Goal: Task Accomplishment & Management: Use online tool/utility

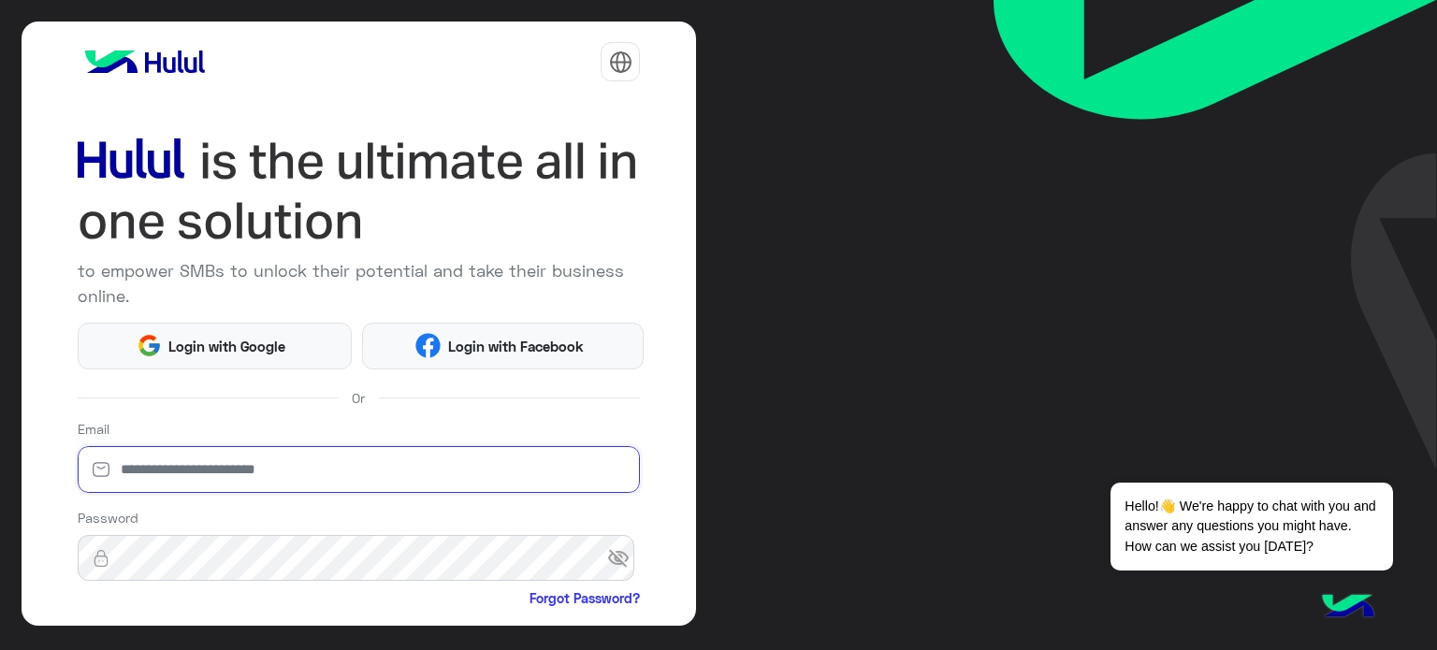
type input "**********"
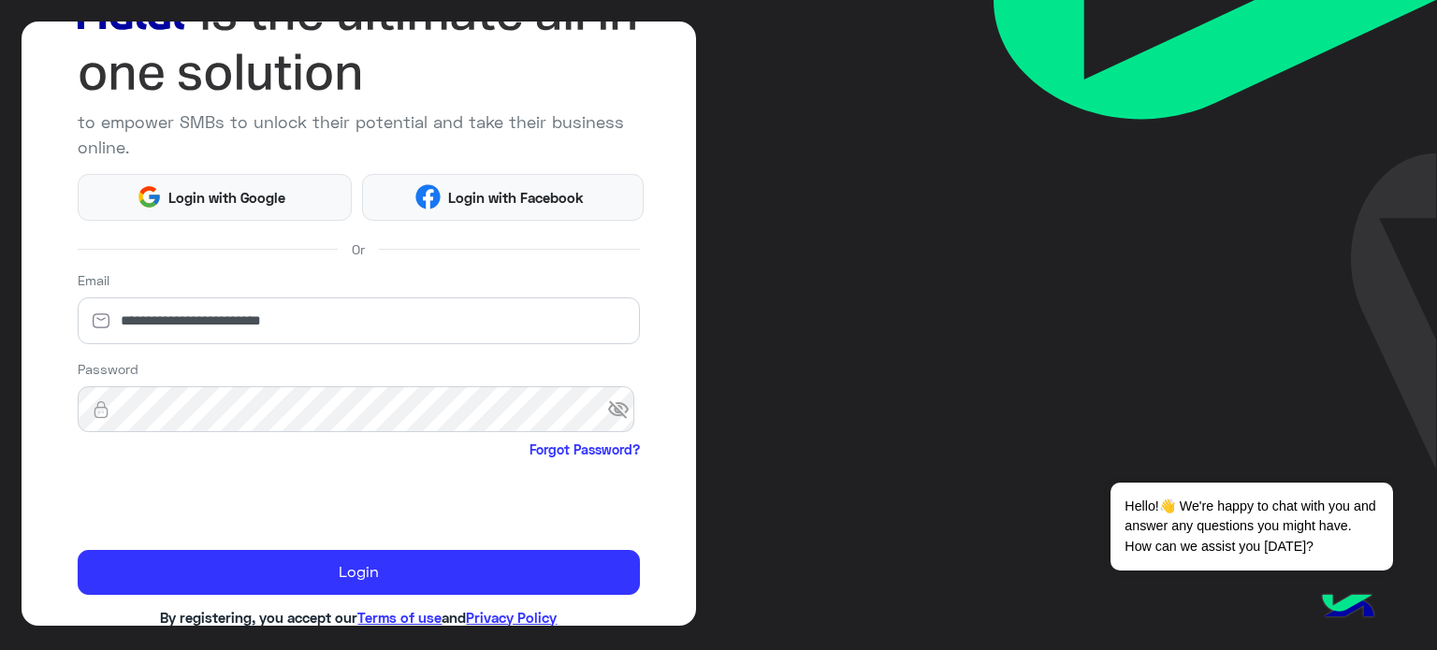
scroll to position [191, 0]
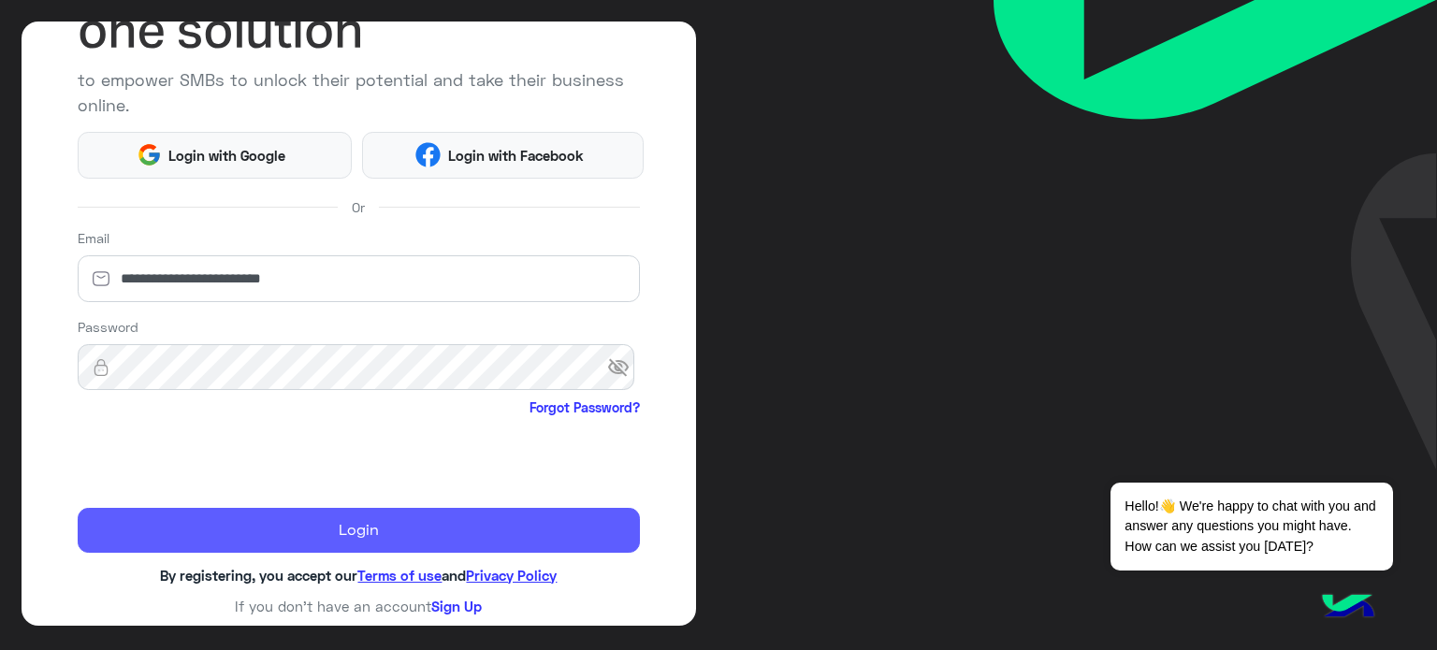
click at [482, 526] on button "Login" at bounding box center [359, 530] width 563 height 45
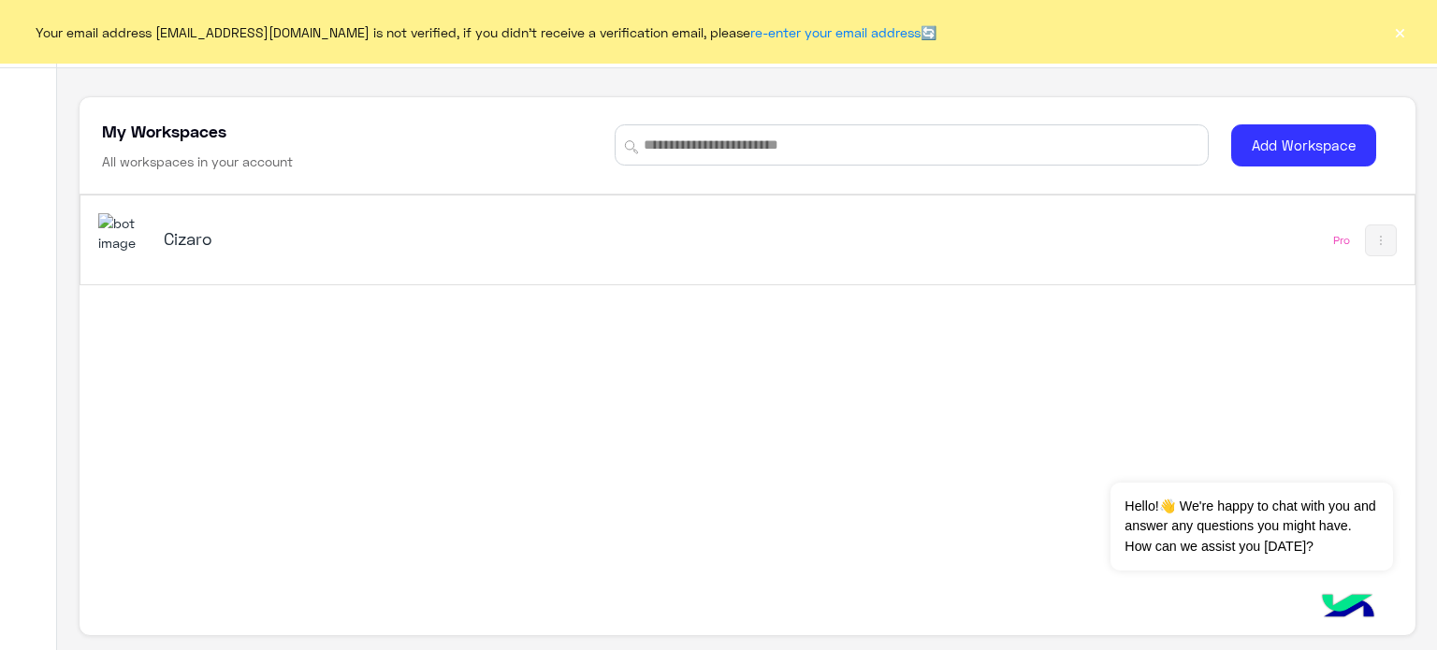
click at [188, 237] on h5 "Cizaro" at bounding box center [398, 238] width 468 height 22
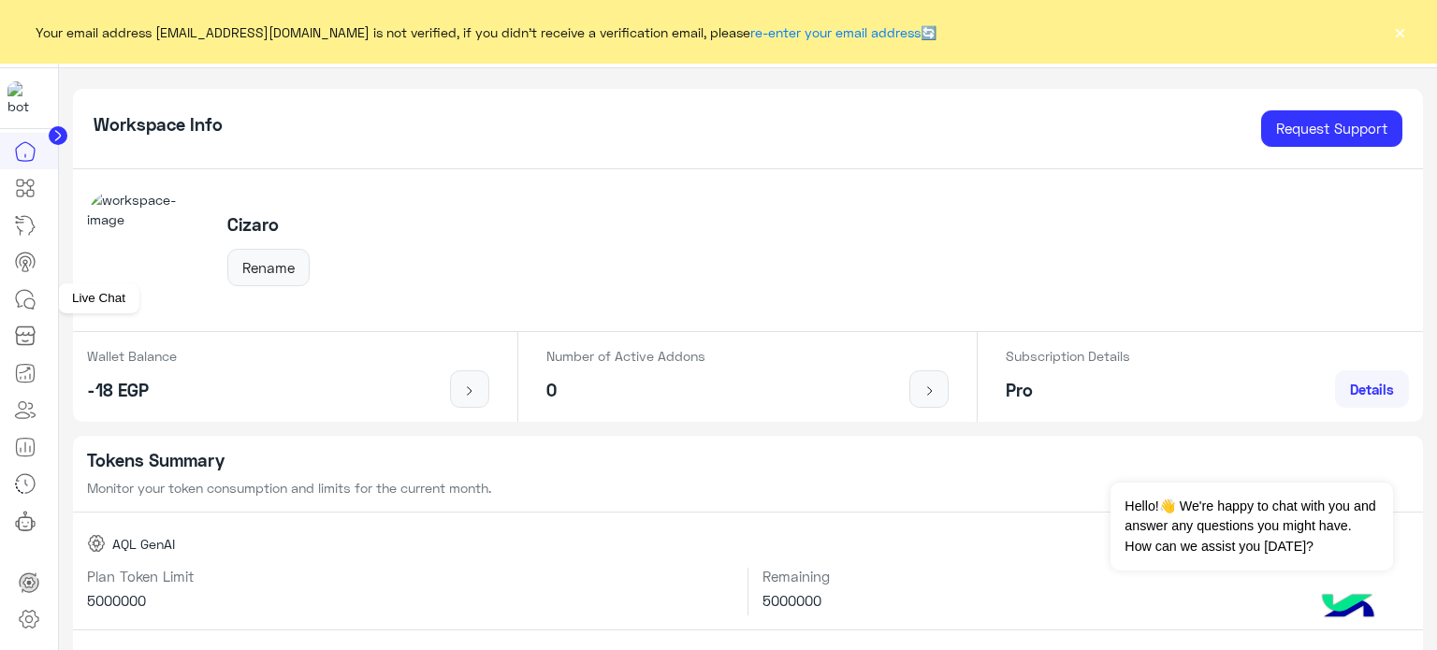
click at [20, 308] on icon at bounding box center [25, 299] width 22 height 22
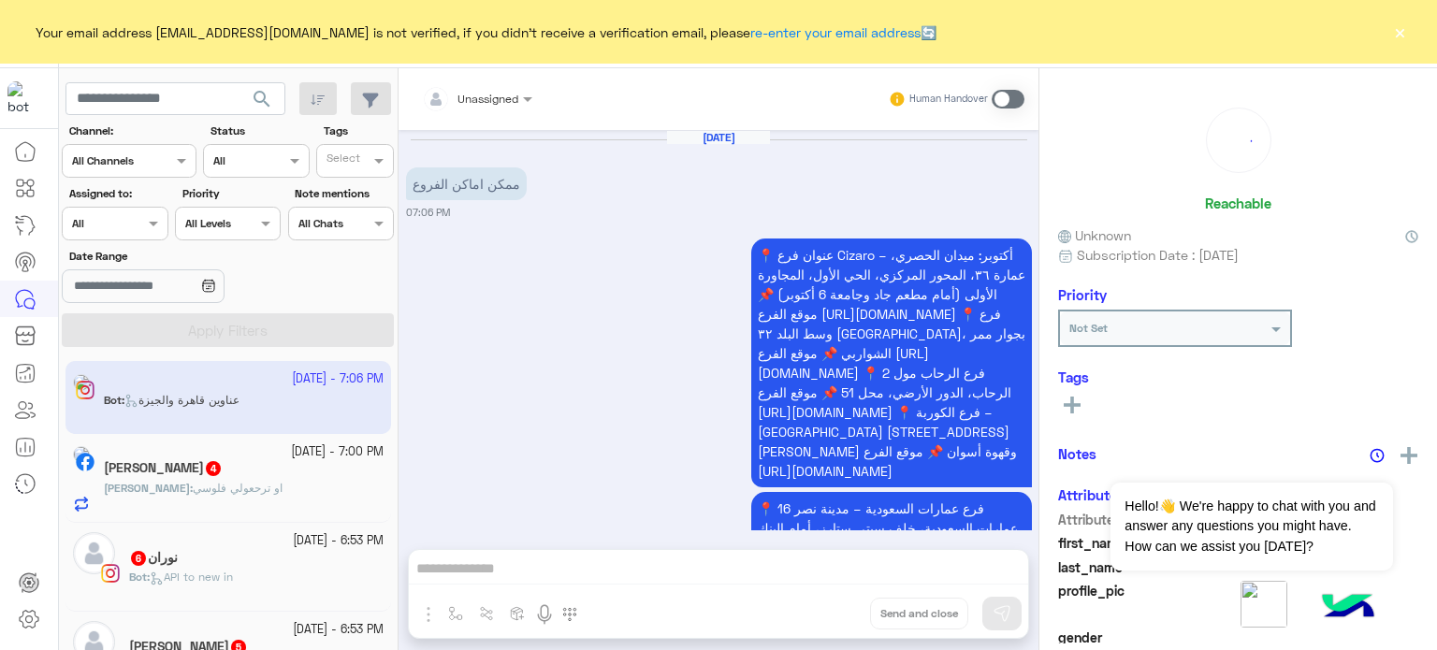
scroll to position [380, 0]
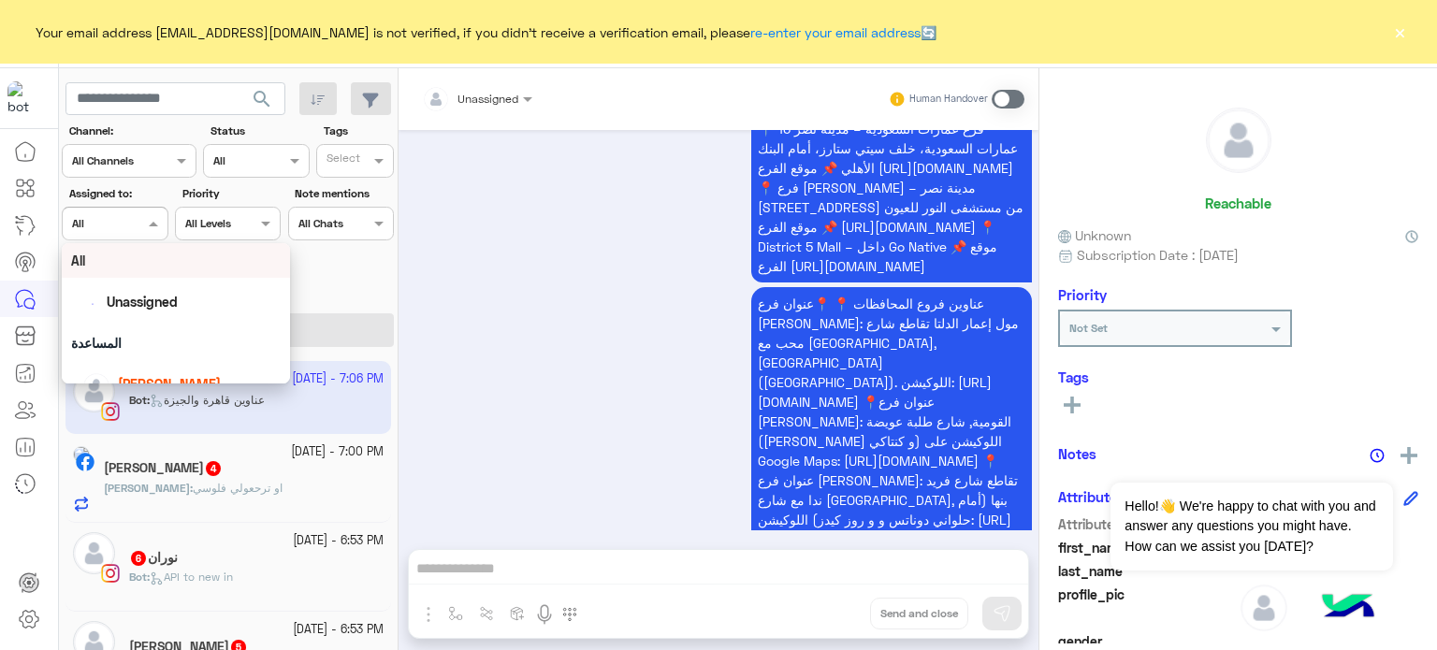
click at [152, 228] on span at bounding box center [155, 223] width 23 height 20
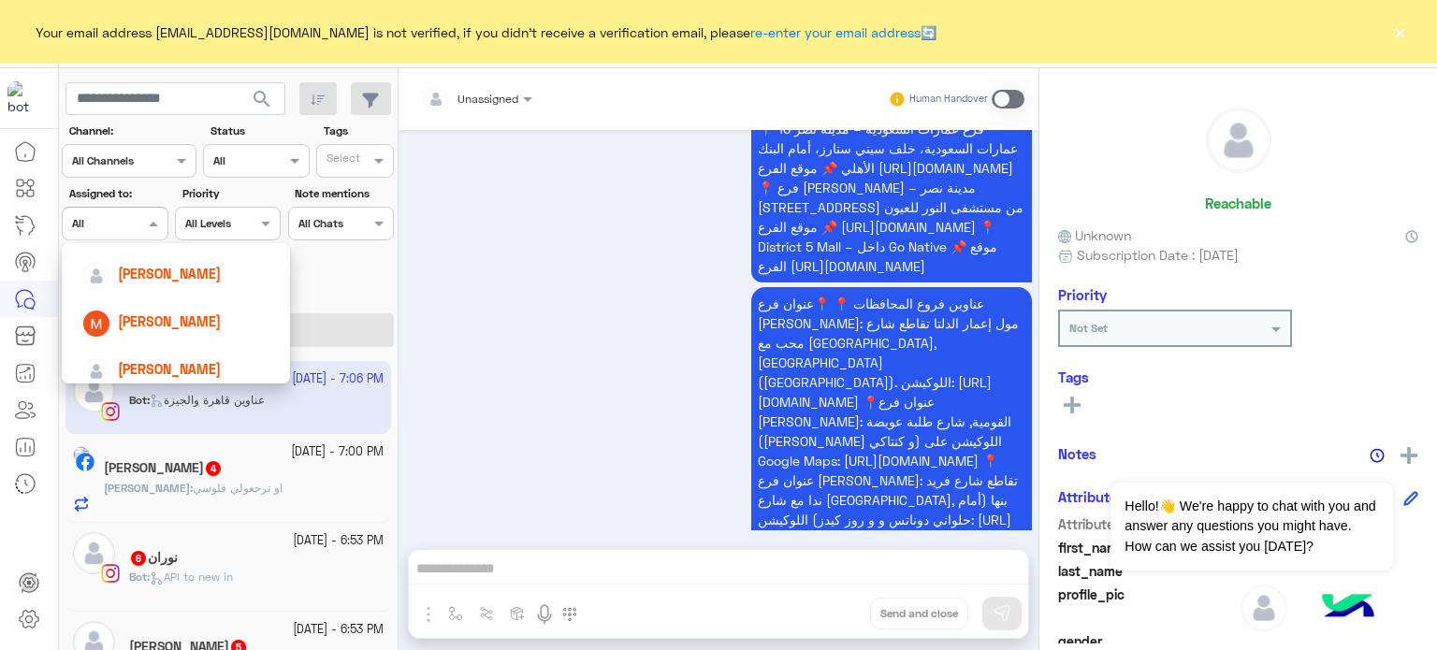
scroll to position [214, 0]
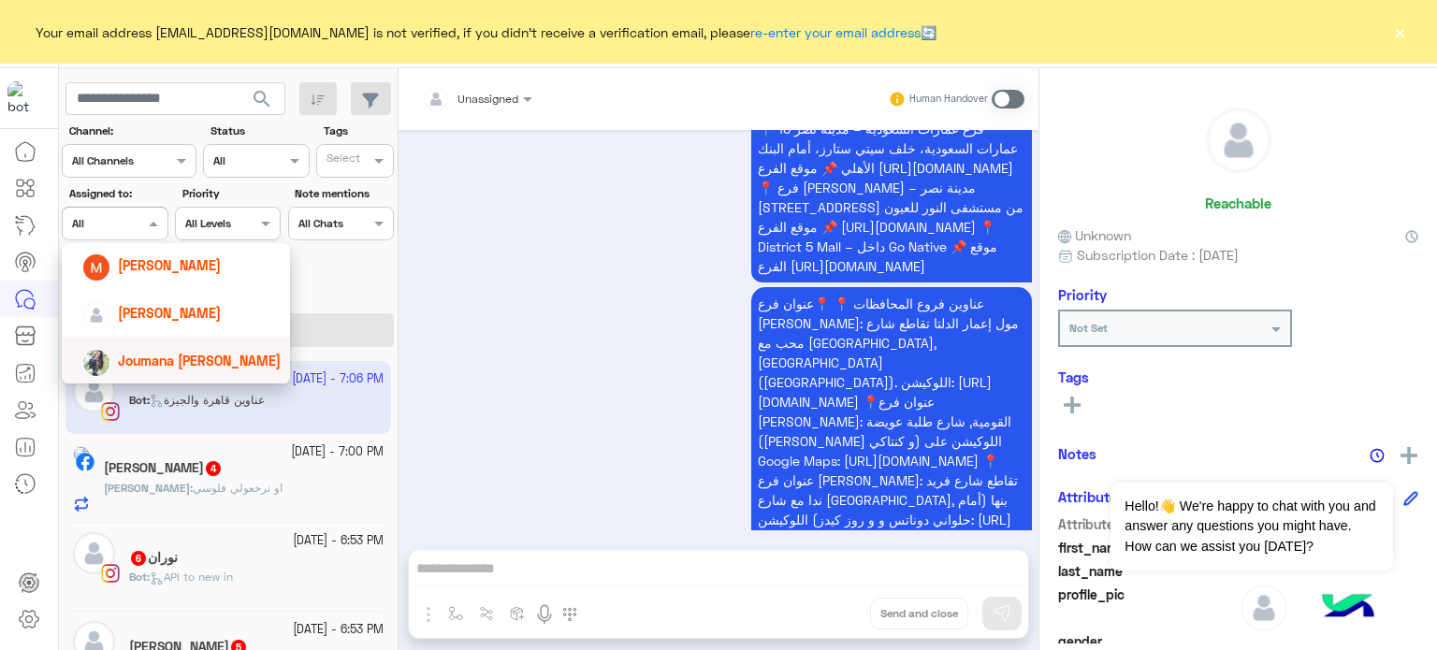
click at [189, 367] on span "Joumana [PERSON_NAME]" at bounding box center [199, 361] width 163 height 16
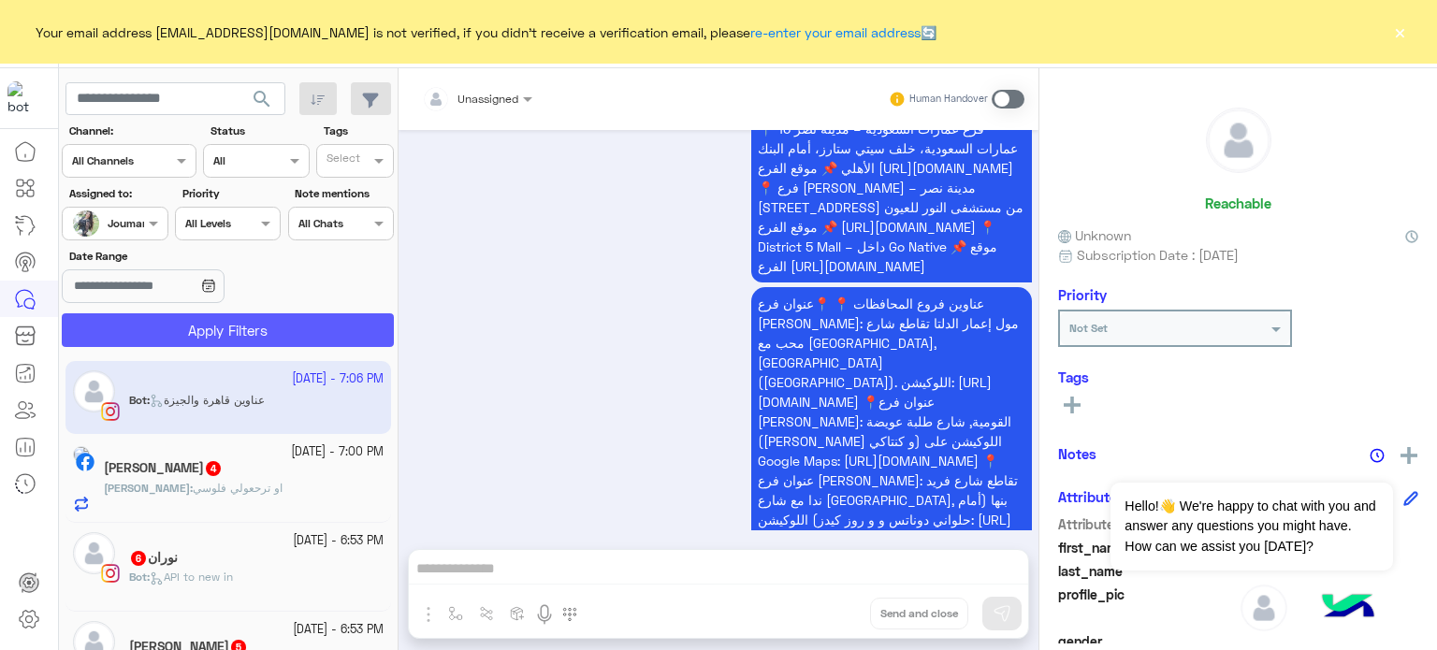
click at [241, 319] on button "Apply Filters" at bounding box center [228, 330] width 332 height 34
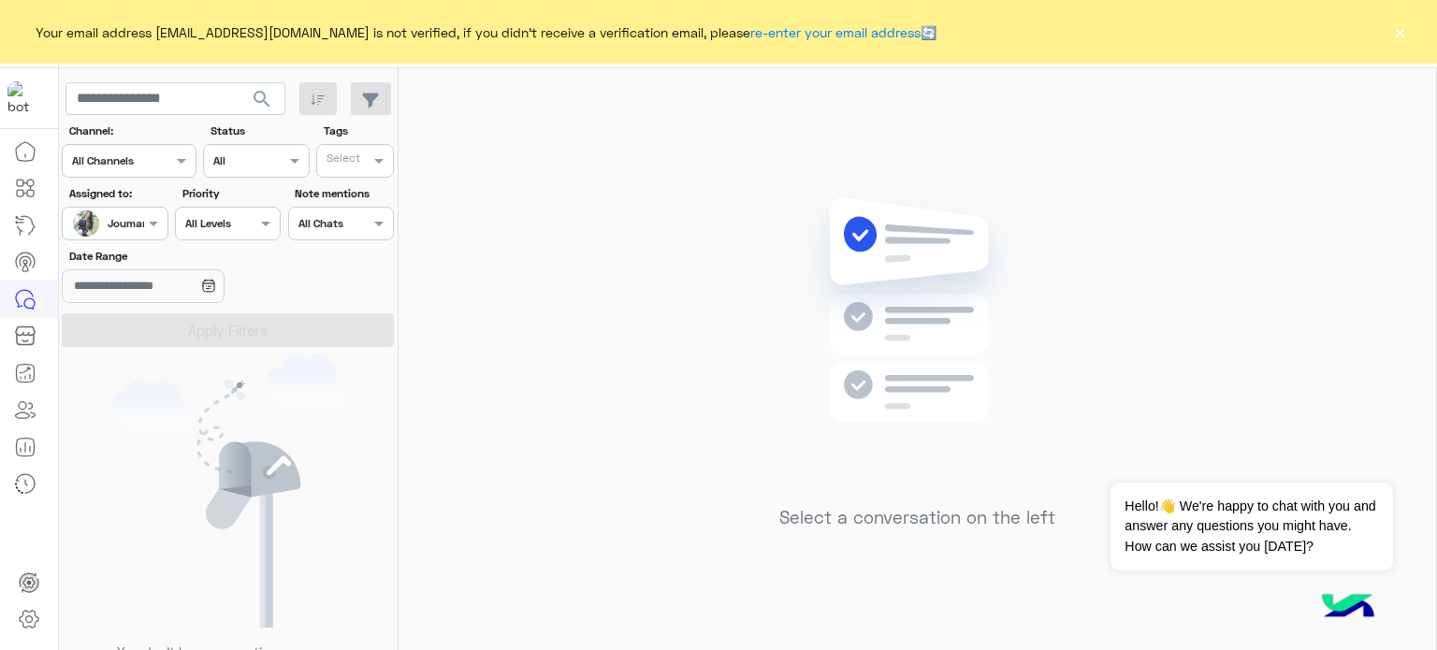
click at [1398, 25] on button "×" at bounding box center [1399, 31] width 19 height 19
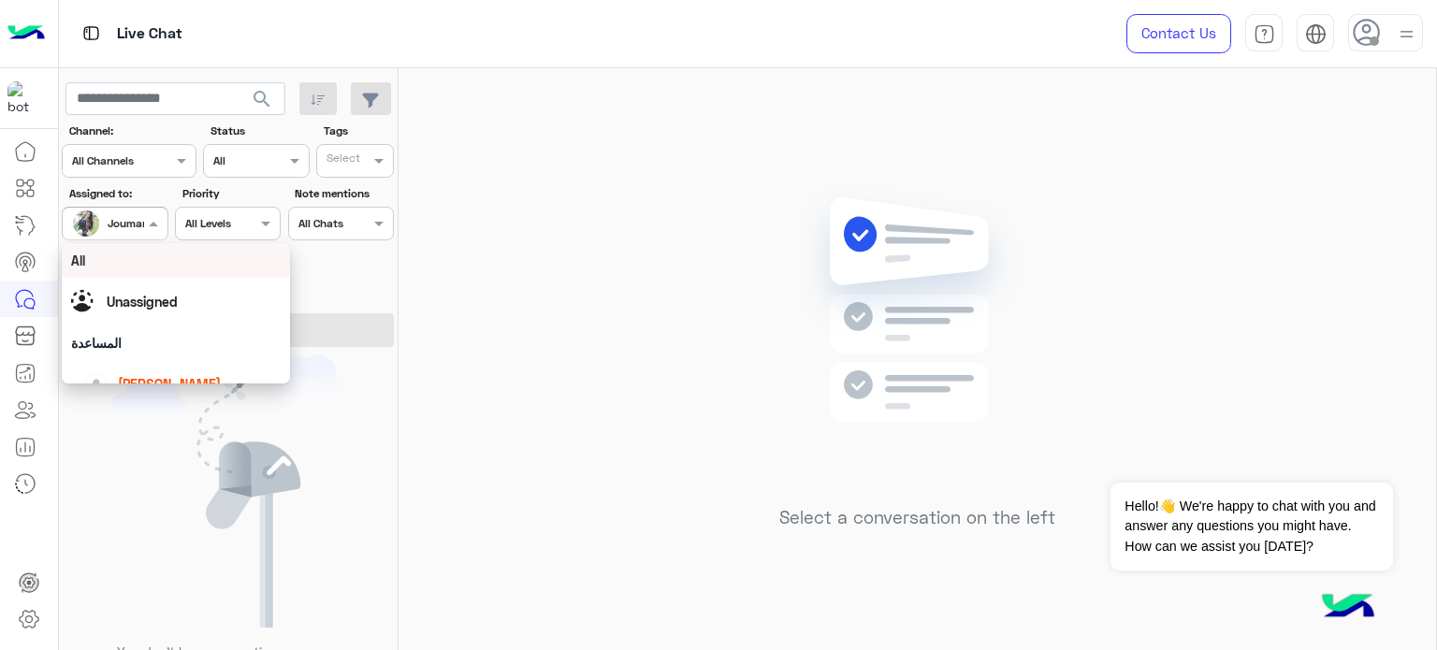
click at [115, 220] on input "text" at bounding box center [93, 221] width 43 height 17
click at [164, 380] on span "[PERSON_NAME]" at bounding box center [169, 384] width 103 height 16
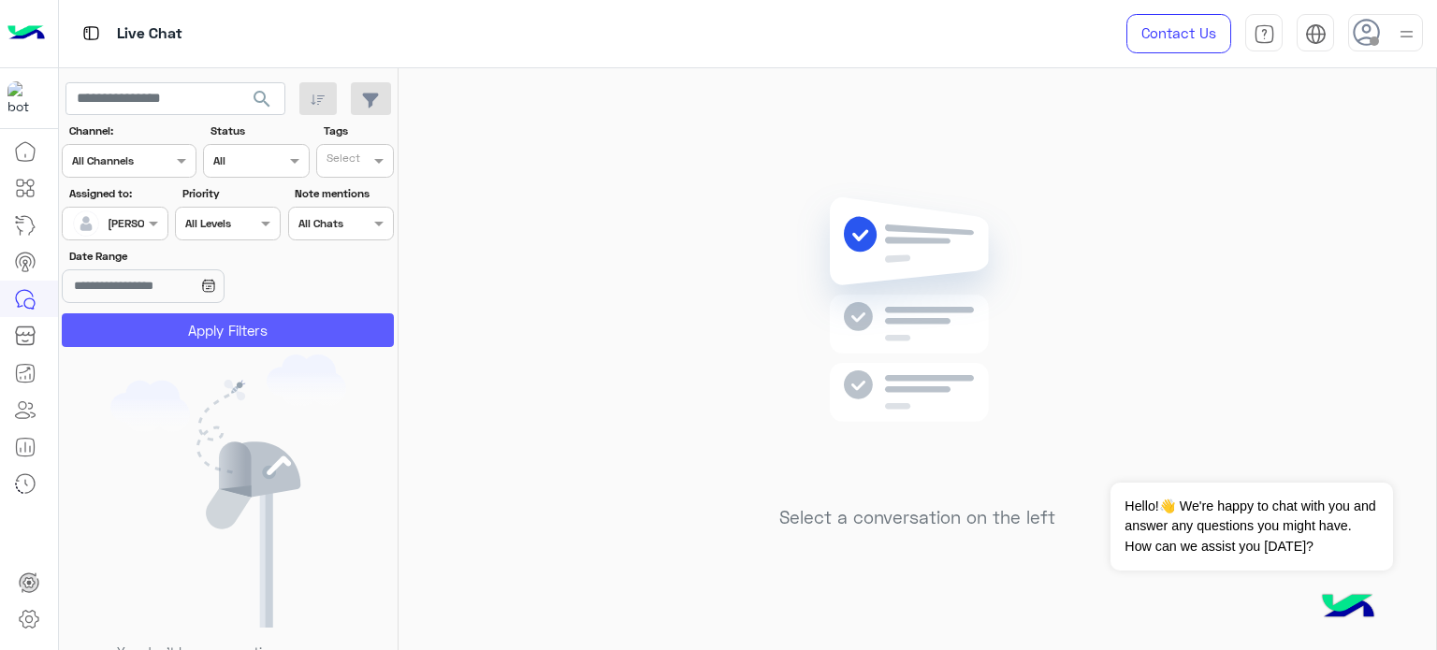
click at [247, 340] on button "Apply Filters" at bounding box center [228, 330] width 332 height 34
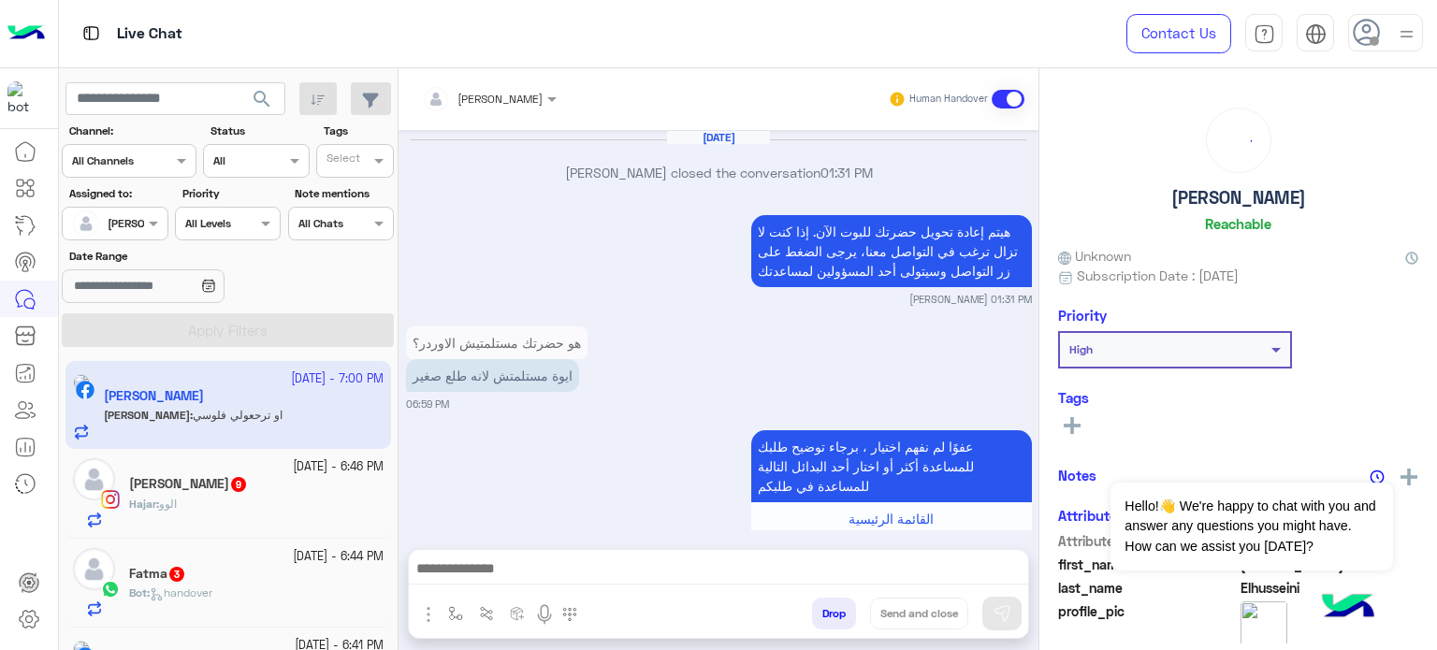
scroll to position [570, 0]
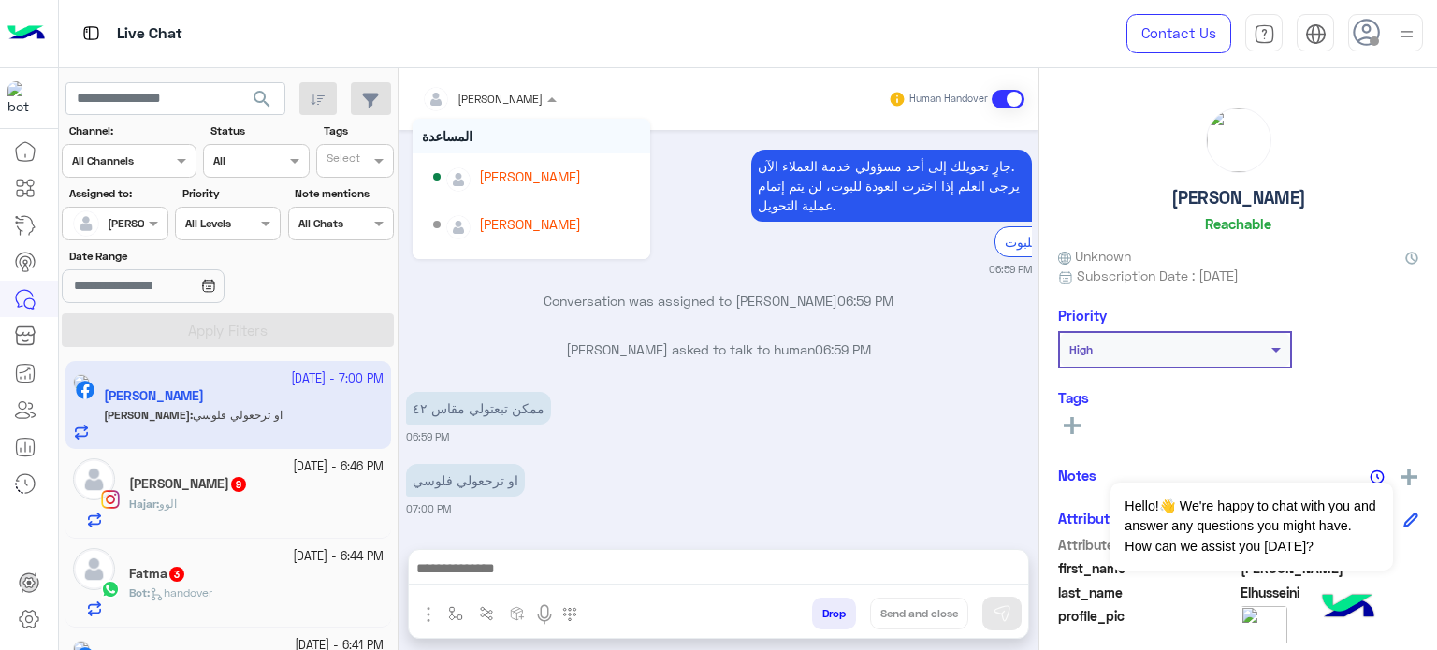
click at [524, 104] on span "[PERSON_NAME]" at bounding box center [499, 99] width 85 height 14
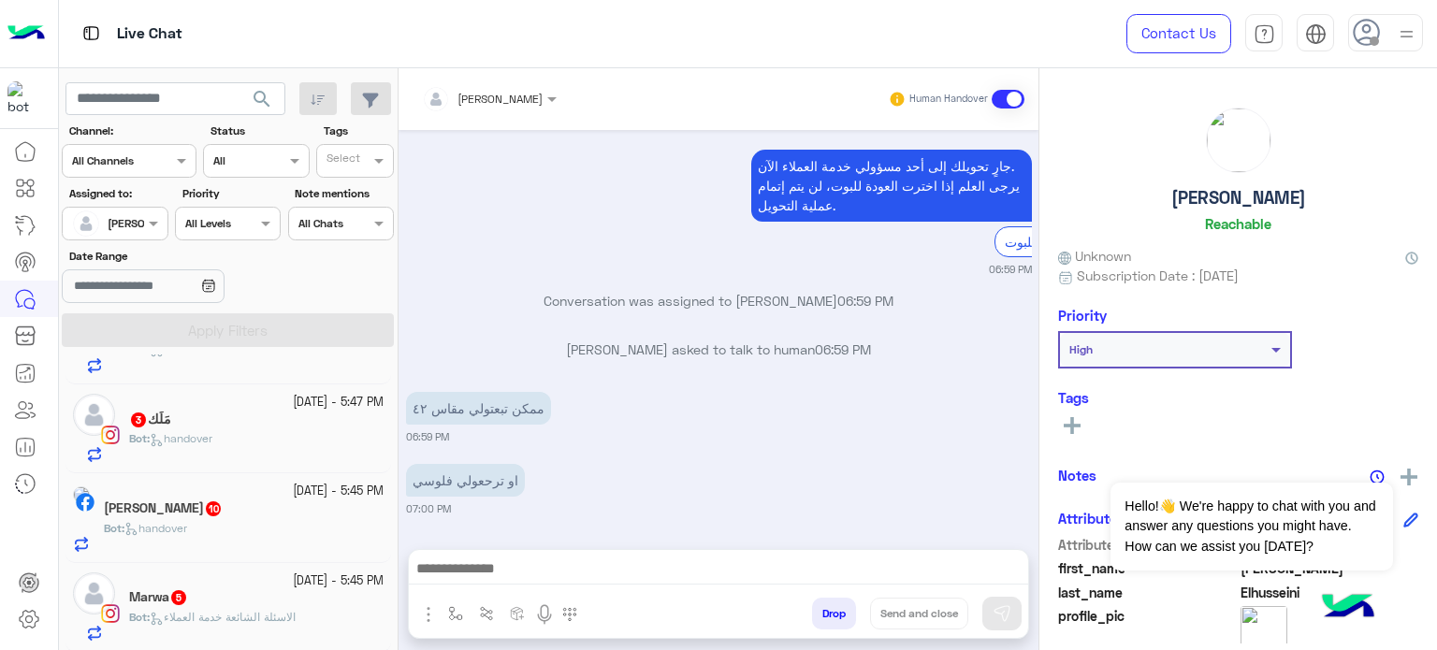
scroll to position [0, 0]
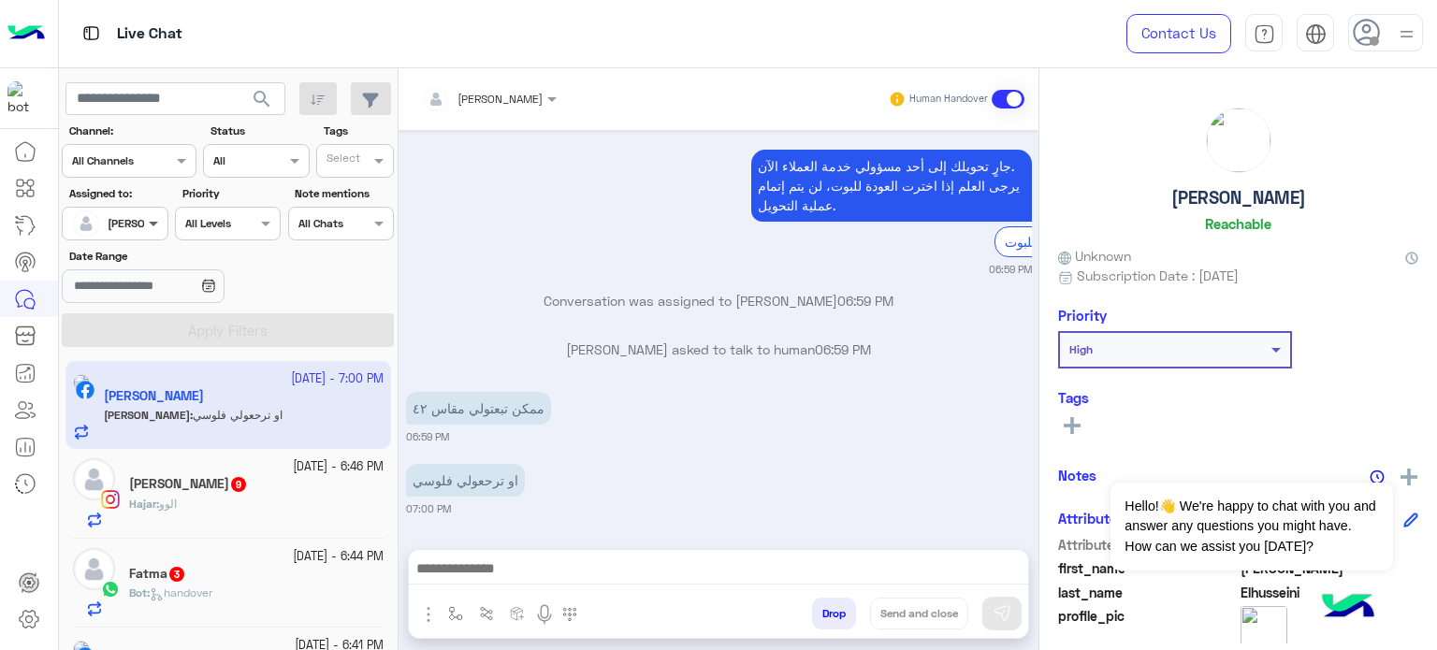
click at [145, 214] on span at bounding box center [155, 223] width 23 height 20
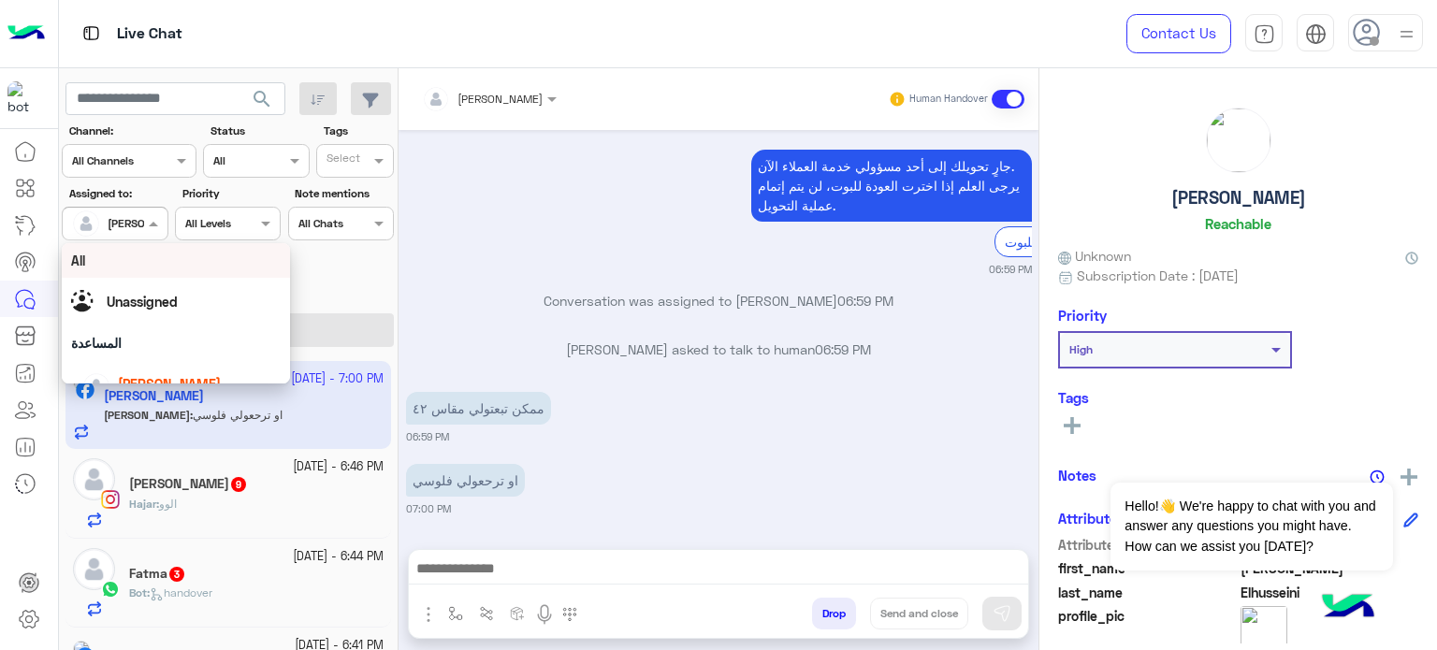
click at [176, 251] on div "All" at bounding box center [176, 261] width 210 height 20
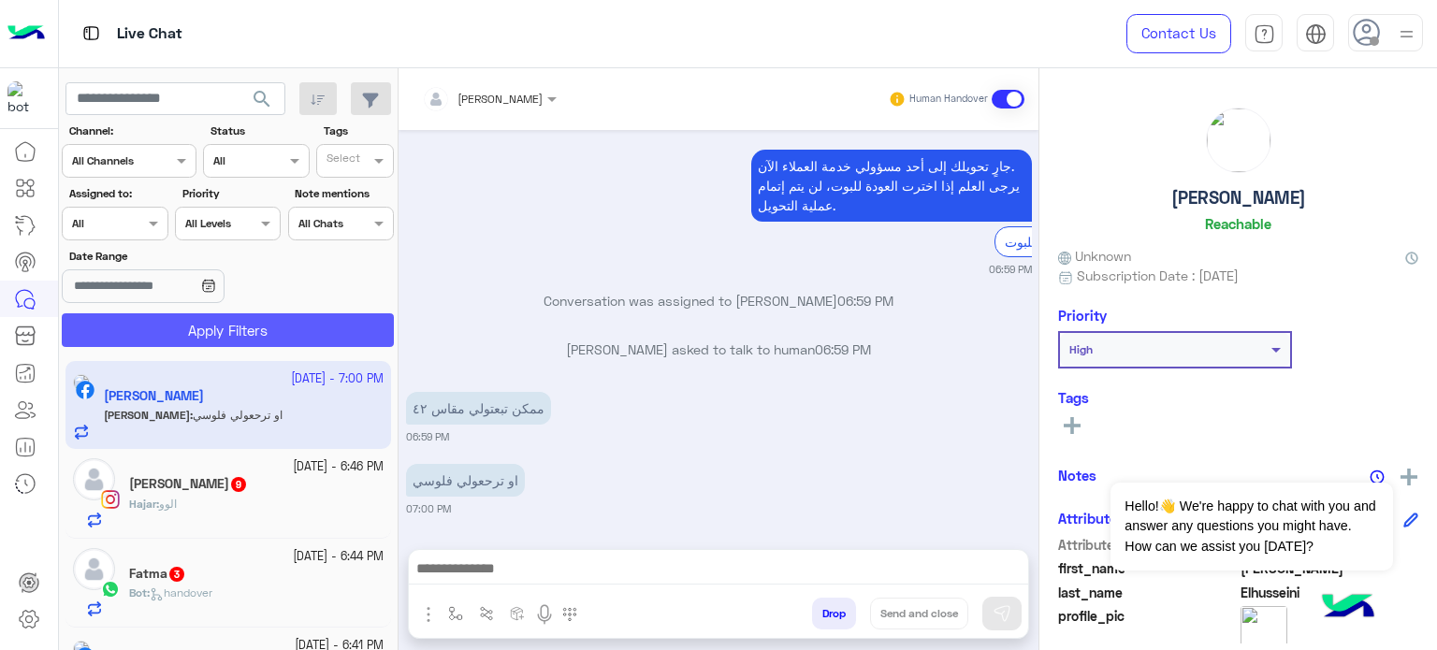
click at [271, 323] on button "Apply Filters" at bounding box center [228, 330] width 332 height 34
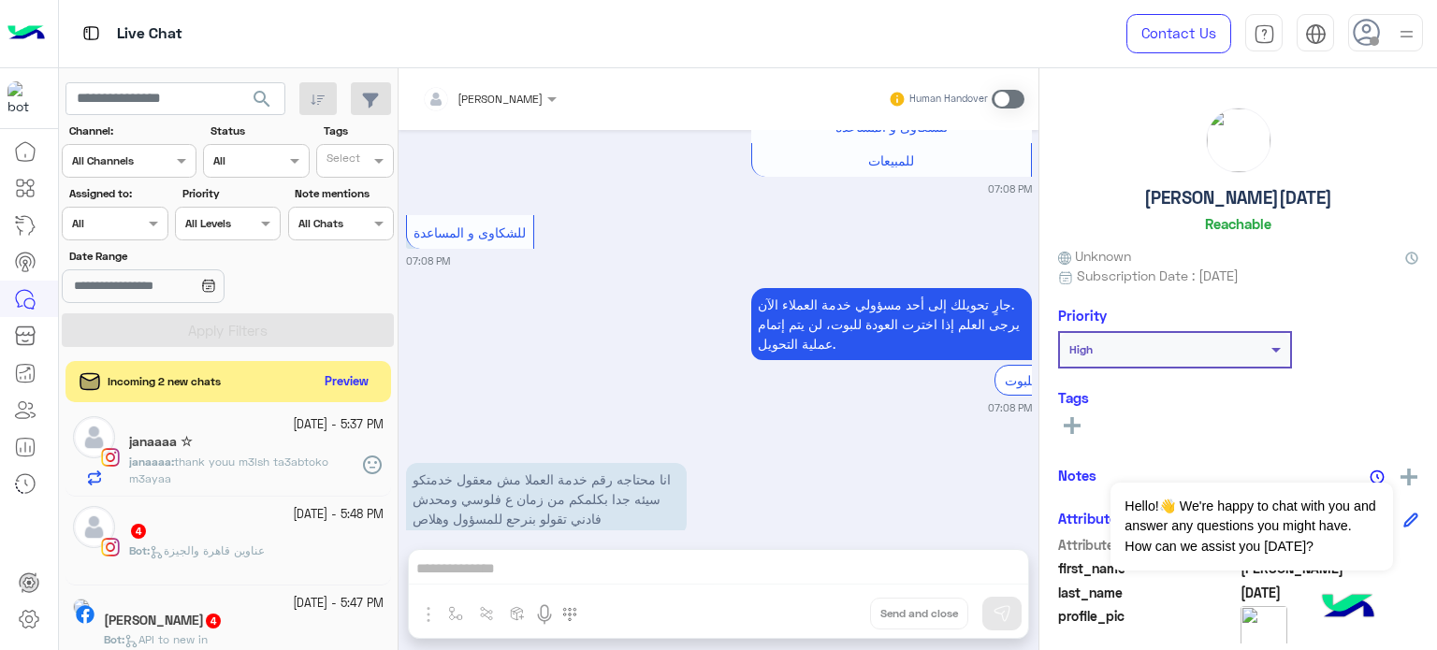
scroll to position [849, 0]
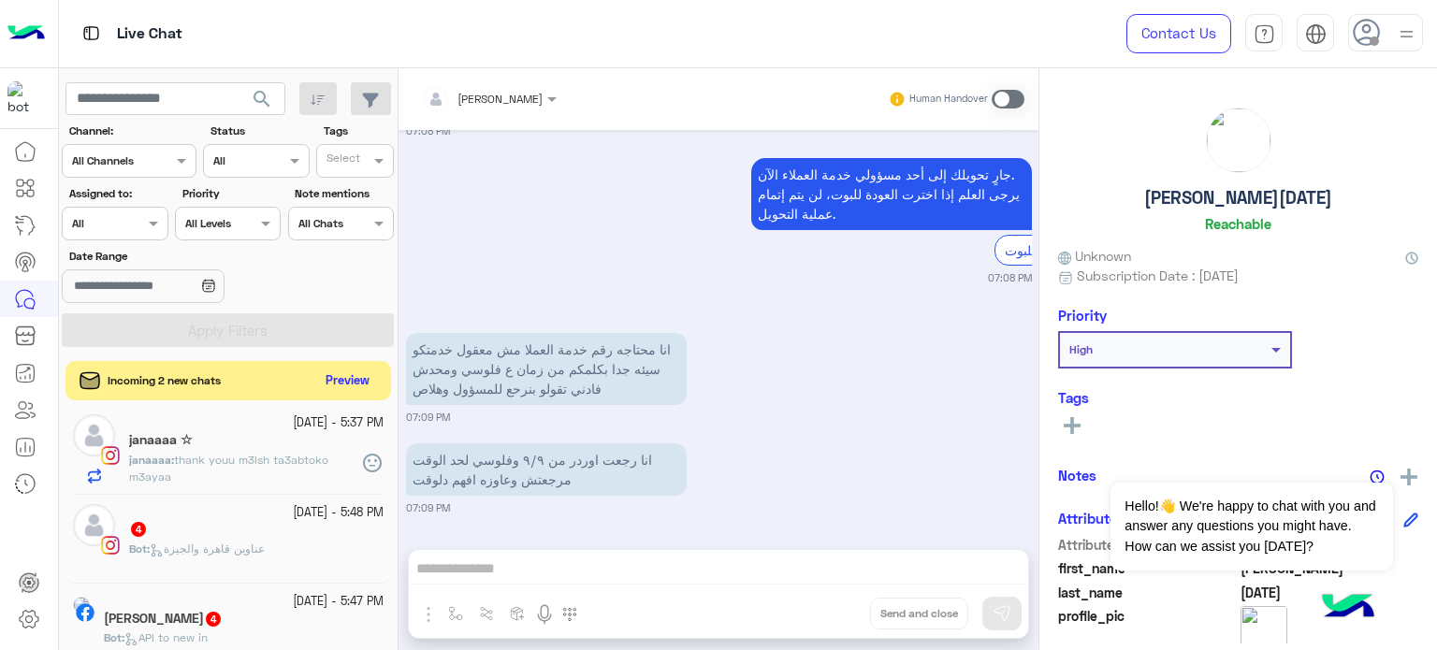
click at [327, 380] on button "Preview" at bounding box center [348, 381] width 58 height 25
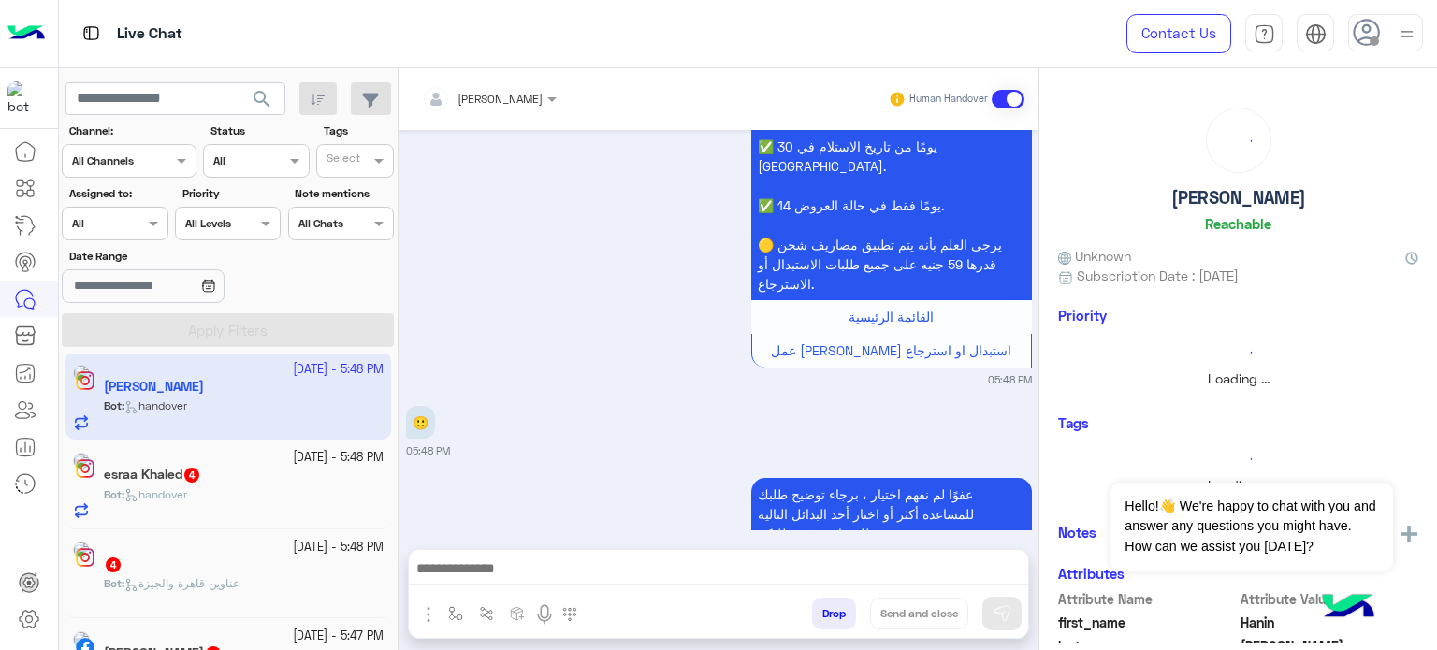
scroll to position [1304, 0]
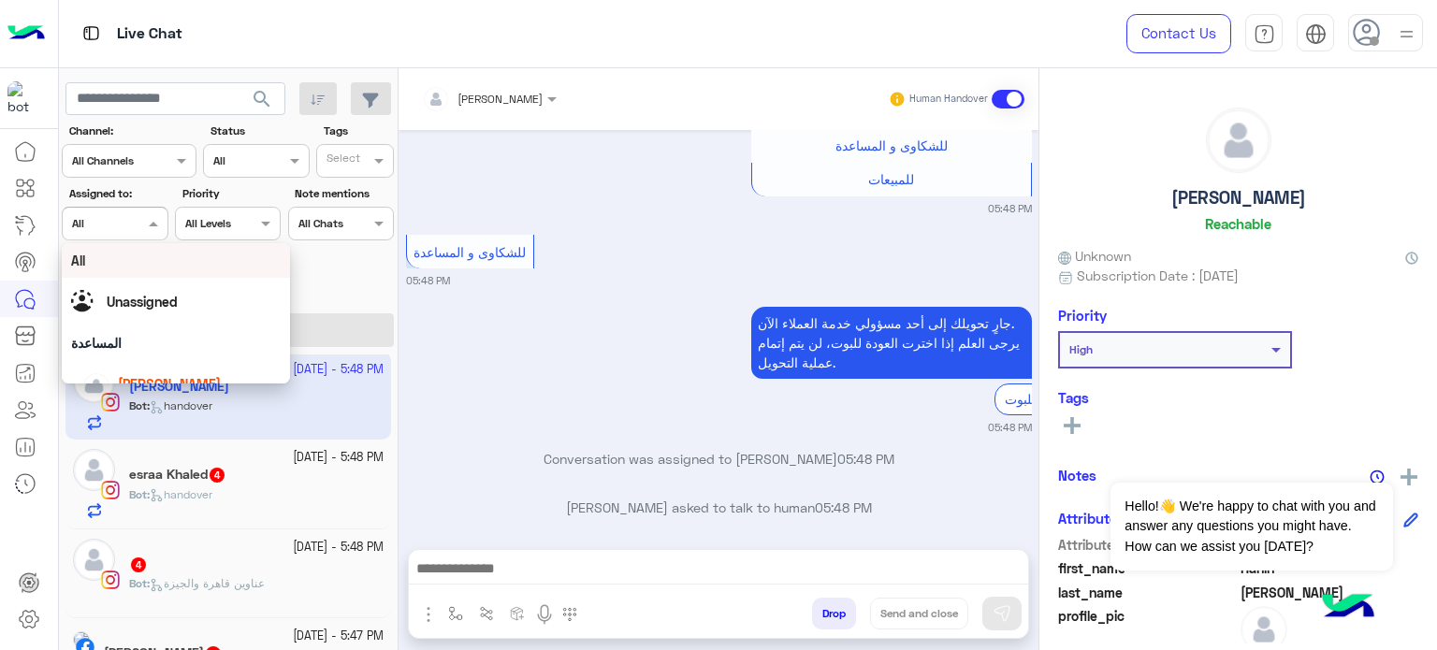
click at [105, 229] on div "Assigned on All" at bounding box center [103, 223] width 80 height 17
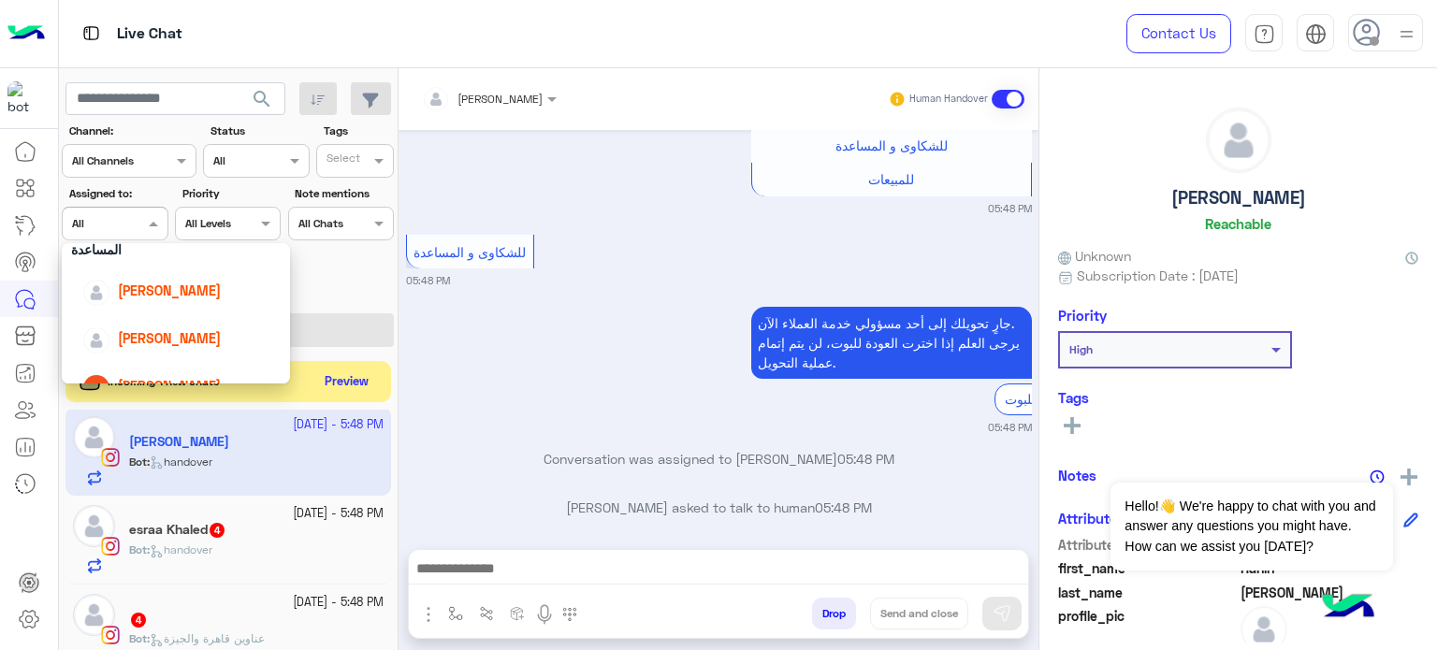
scroll to position [101, 0]
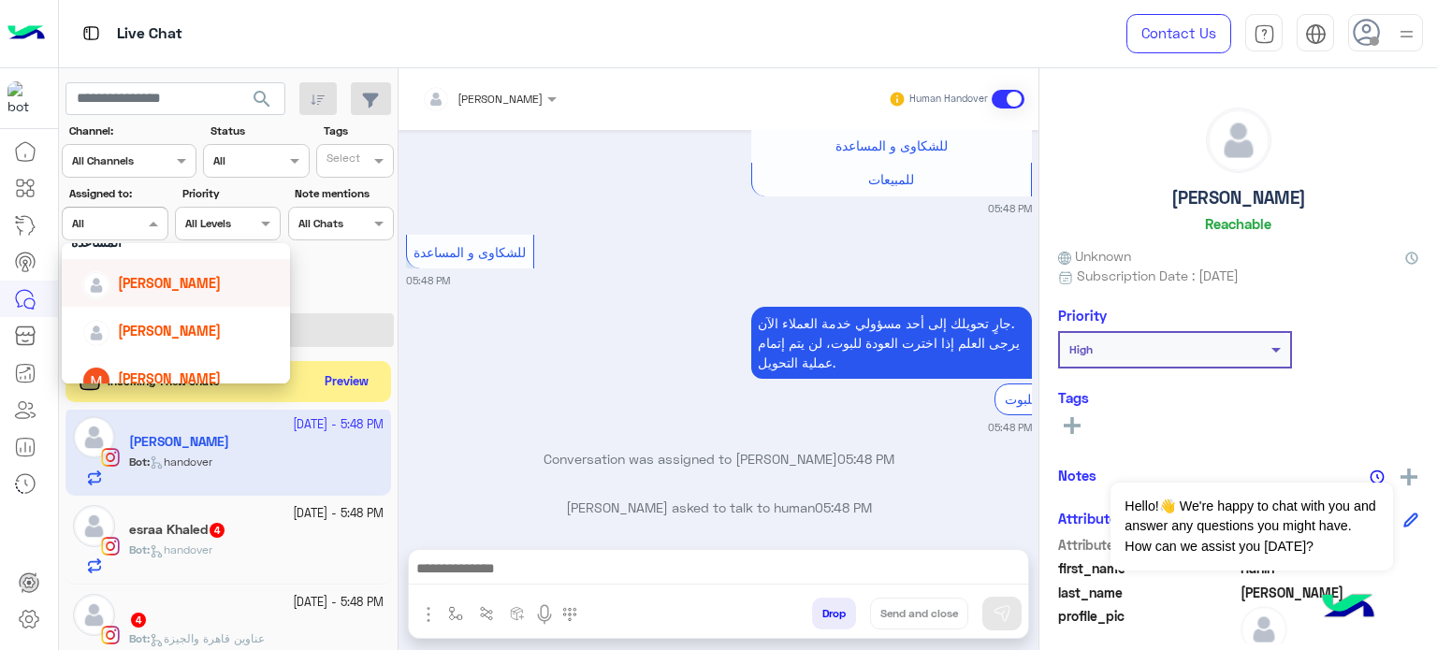
click at [150, 297] on div "[PERSON_NAME]" at bounding box center [181, 283] width 198 height 33
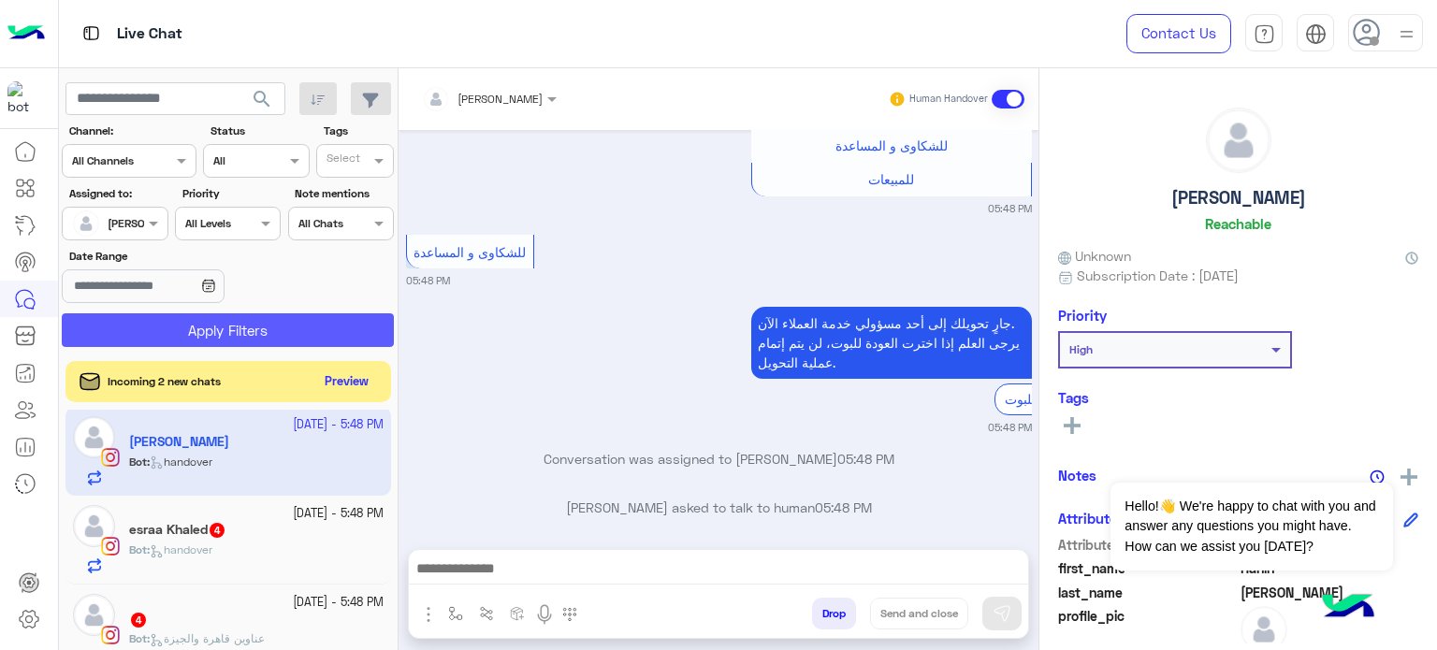
click at [239, 322] on button "Apply Filters" at bounding box center [228, 330] width 332 height 34
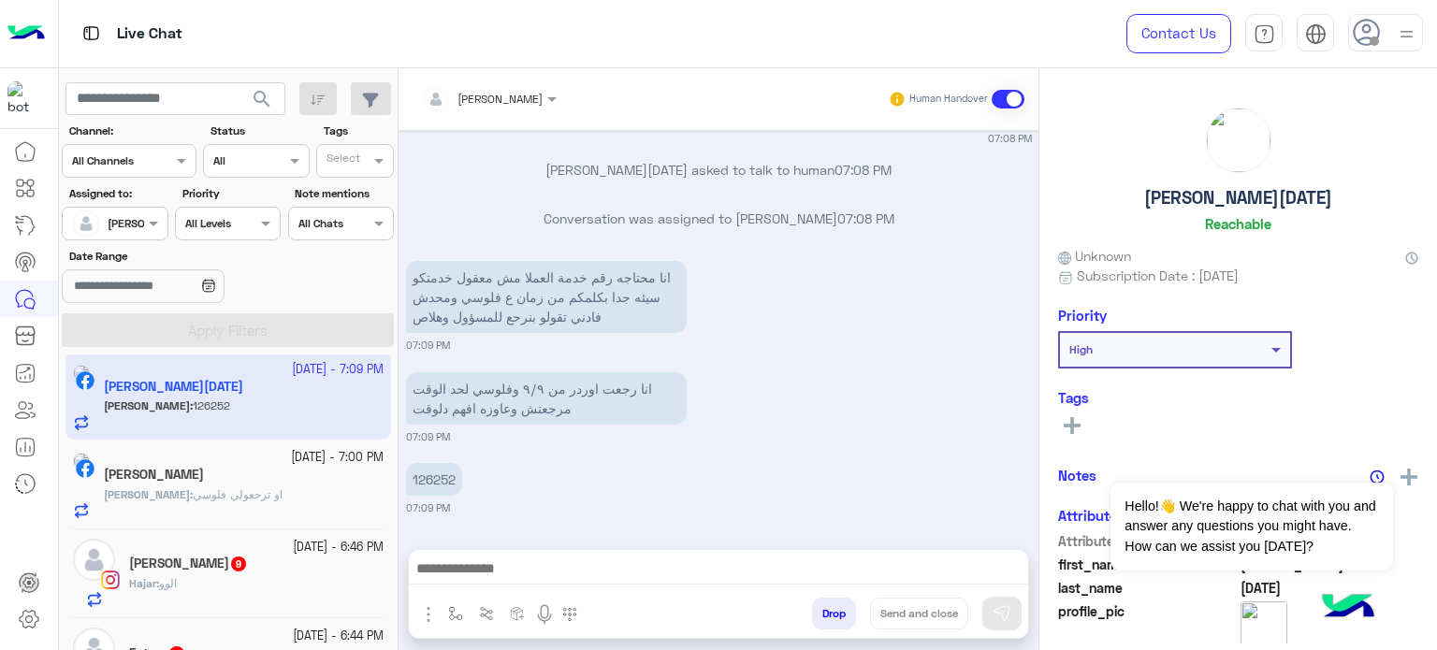
scroll to position [703, 0]
